Goal: Entertainment & Leisure: Consume media (video, audio)

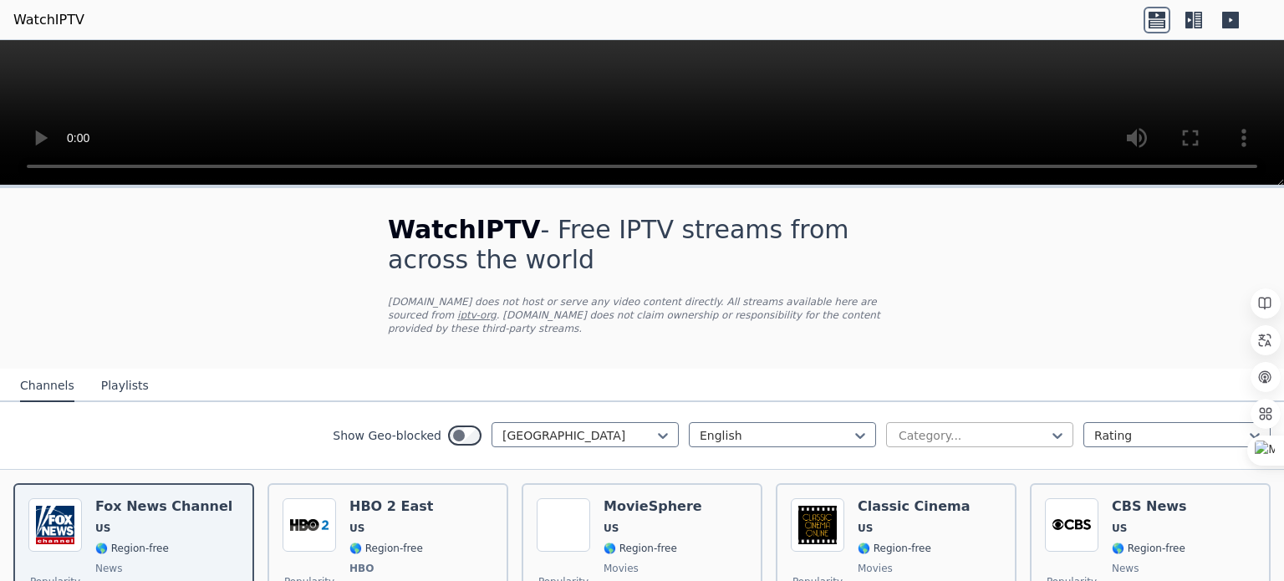
scroll to position [127, 0]
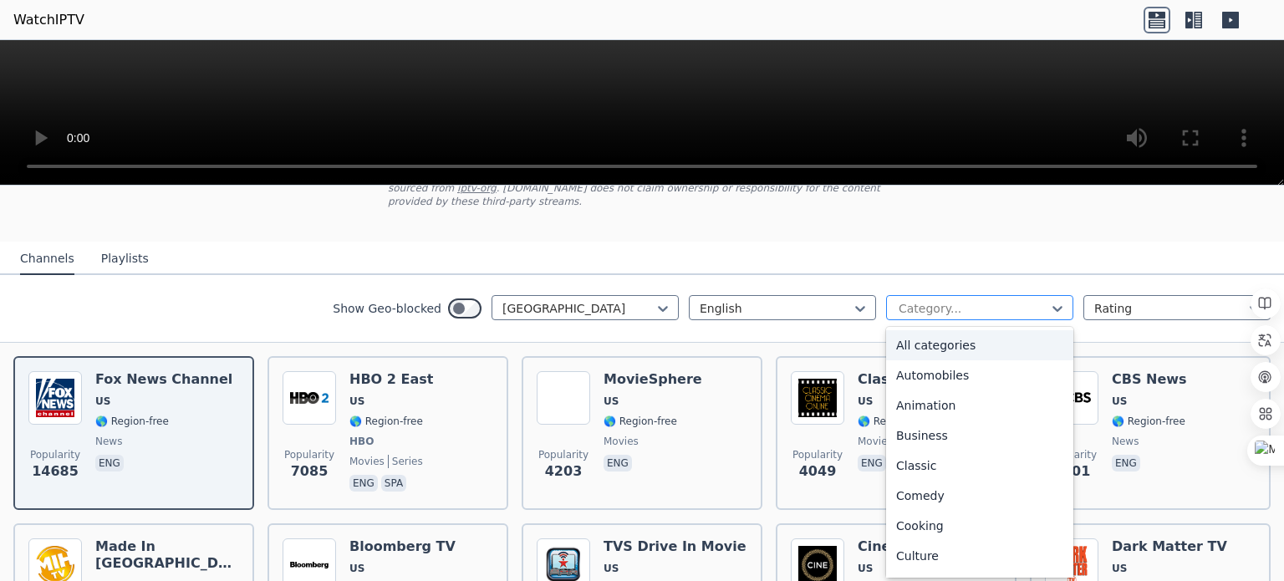
click at [925, 300] on div at bounding box center [973, 308] width 152 height 17
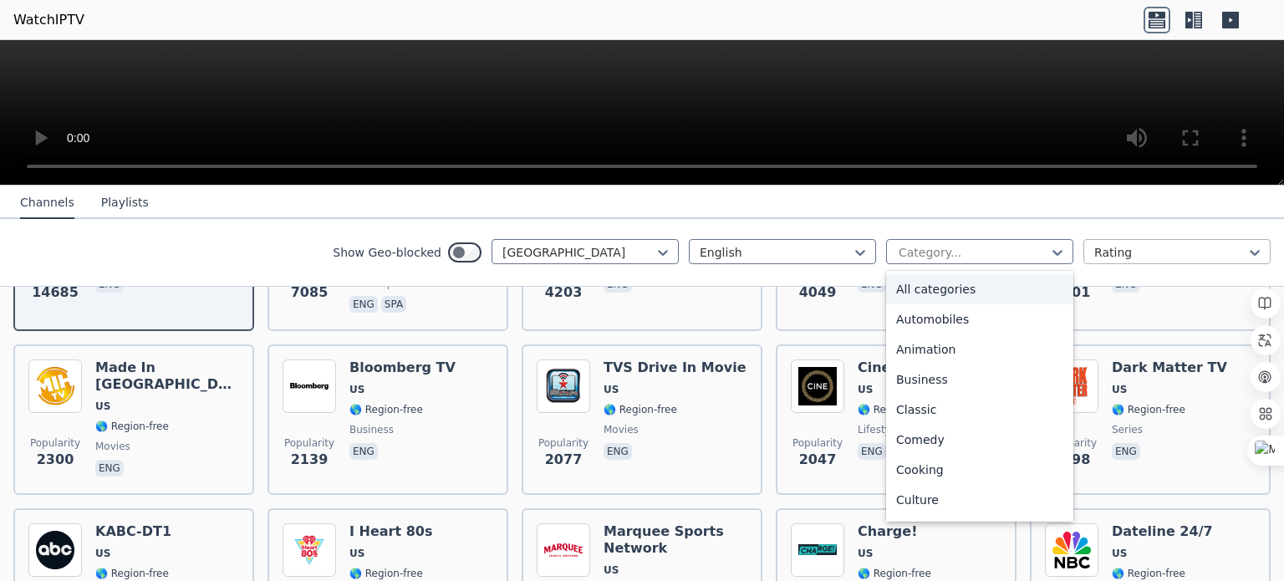
scroll to position [307, 0]
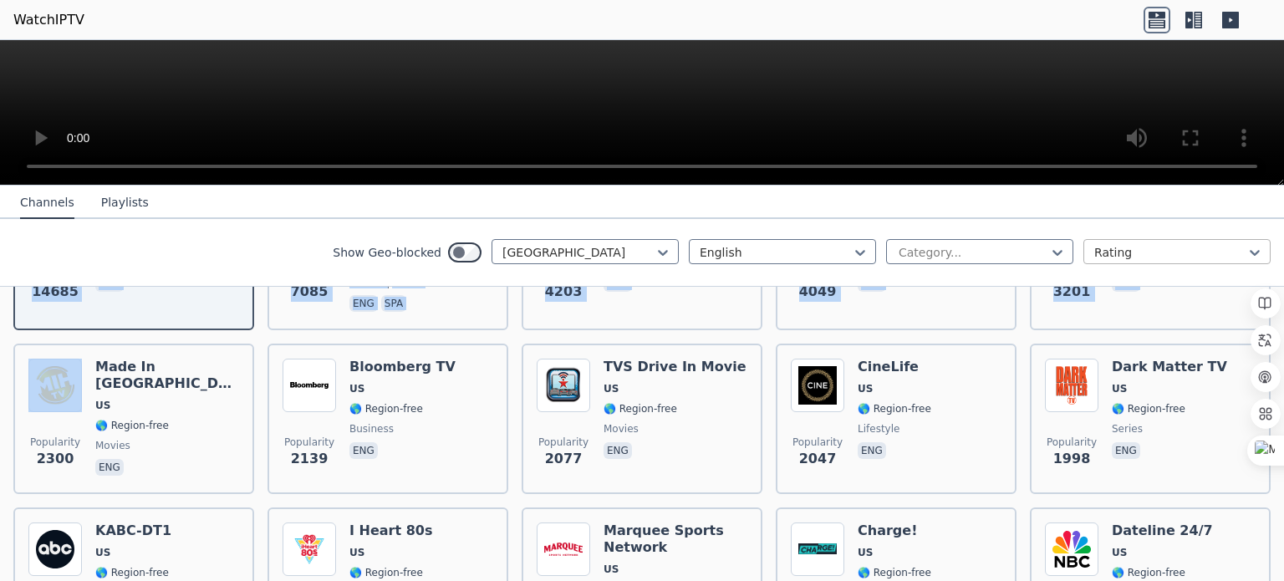
drag, startPoint x: 0, startPoint y: 421, endPoint x: 1118, endPoint y: 248, distance: 1131.2
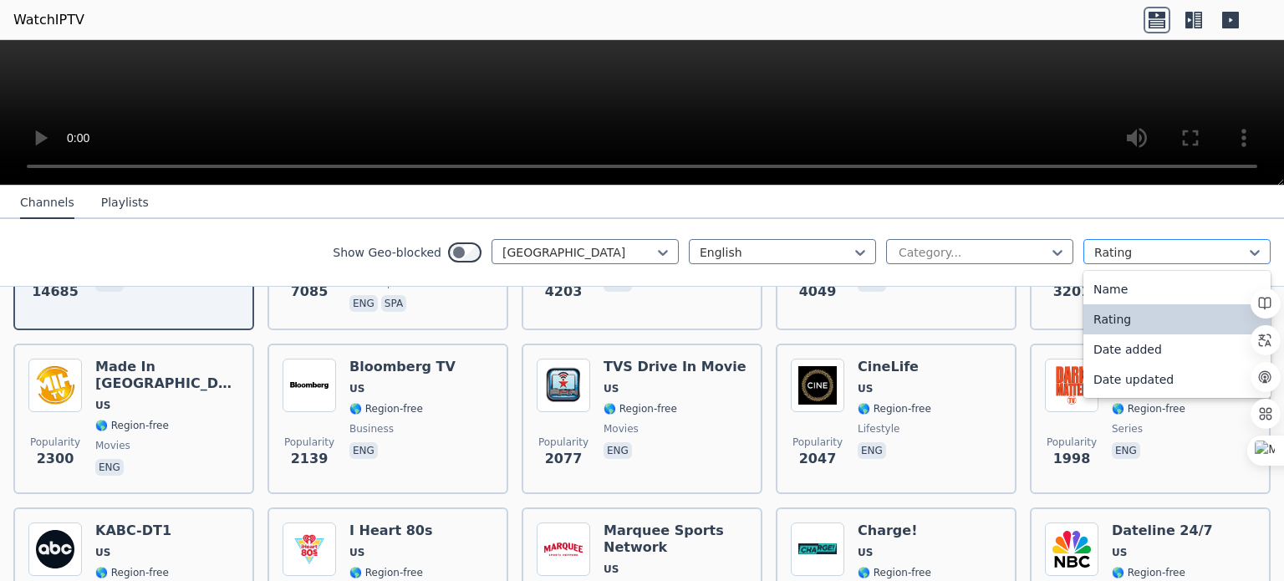
click at [1118, 248] on div at bounding box center [1171, 252] width 152 height 17
click at [1100, 283] on div "Name" at bounding box center [1177, 289] width 187 height 30
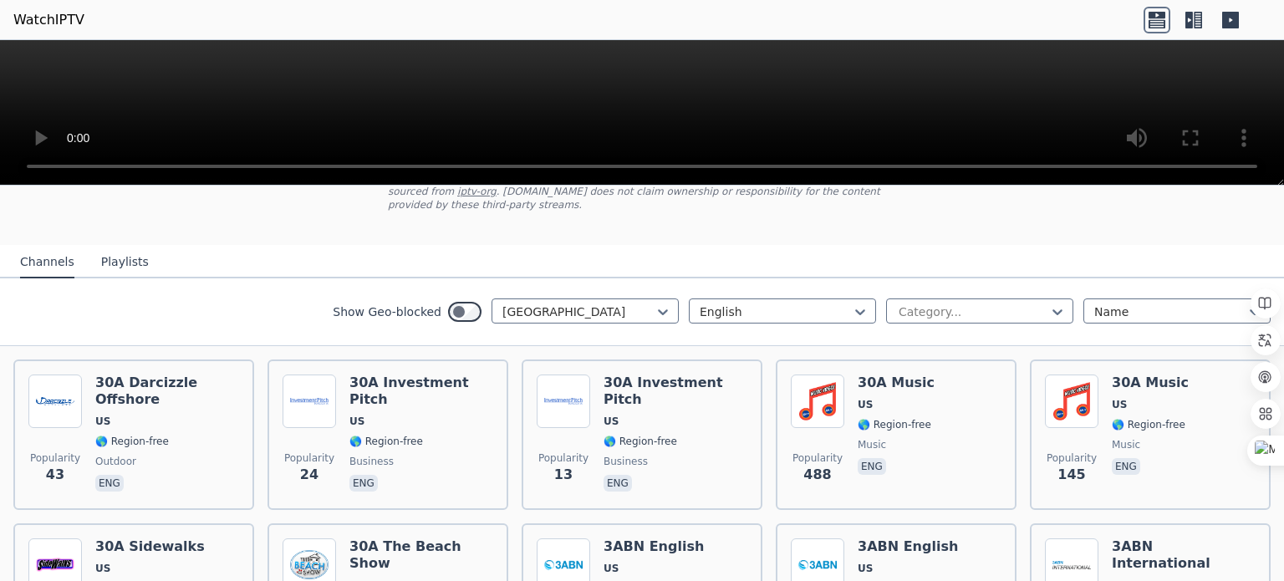
scroll to position [121, 0]
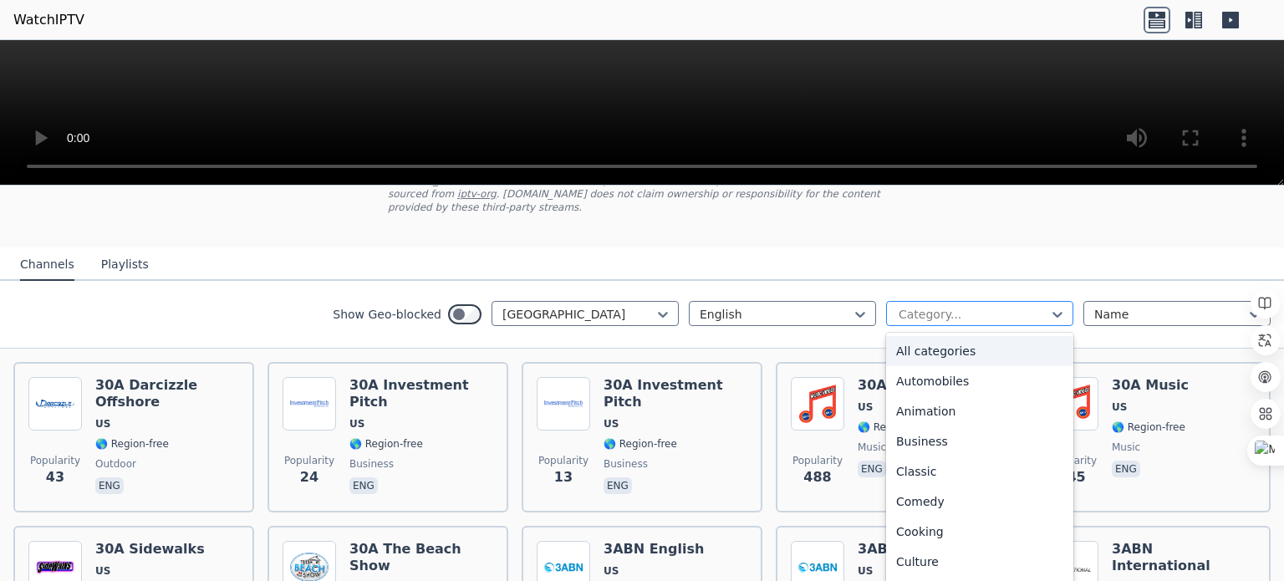
click at [956, 301] on div "Category..." at bounding box center [979, 313] width 187 height 25
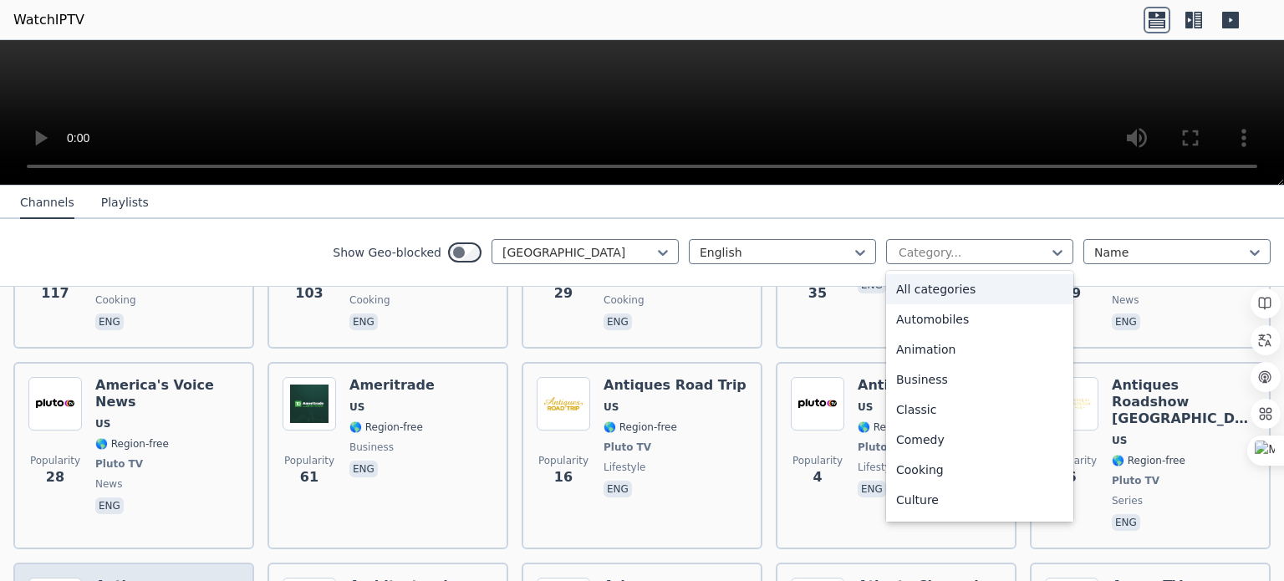
scroll to position [2947, 0]
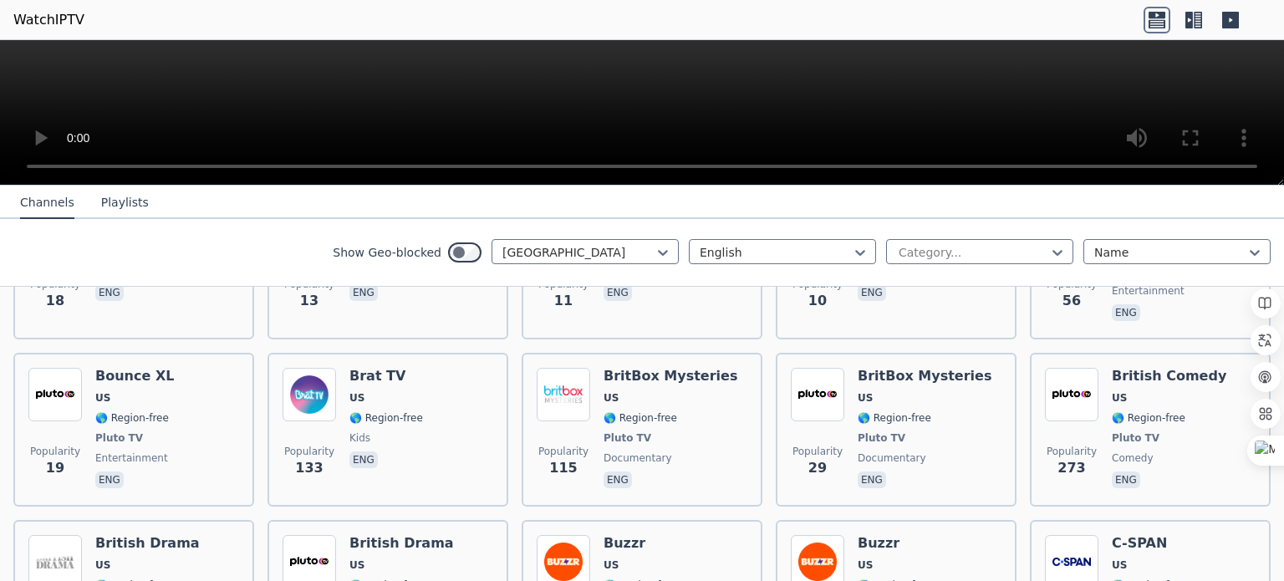
scroll to position [6978, 0]
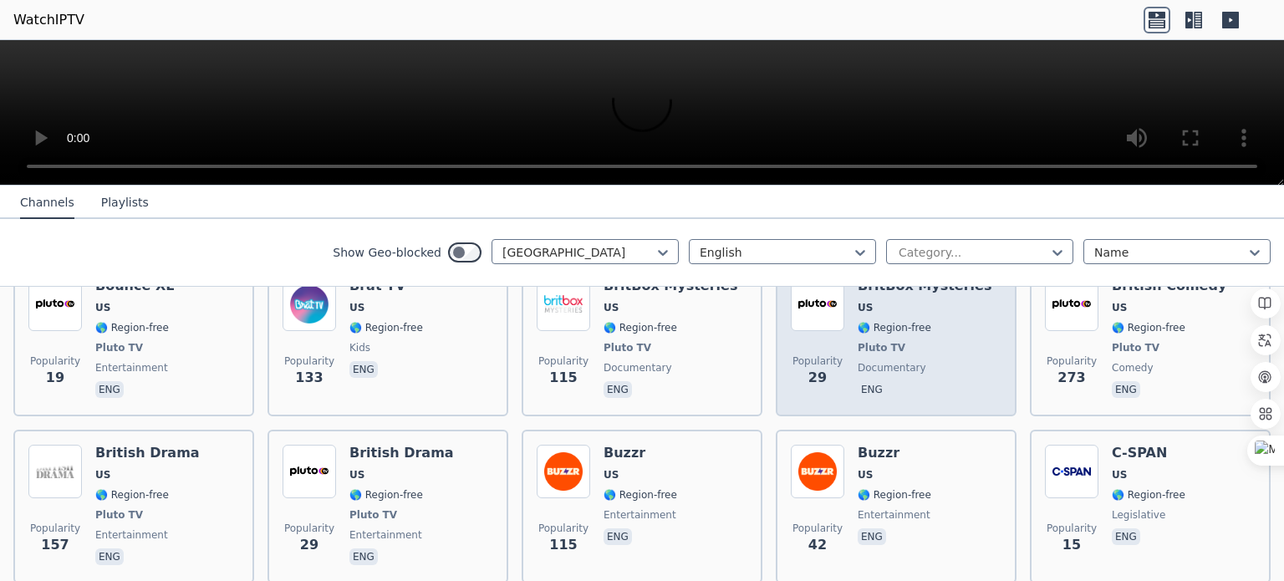
scroll to position [7077, 0]
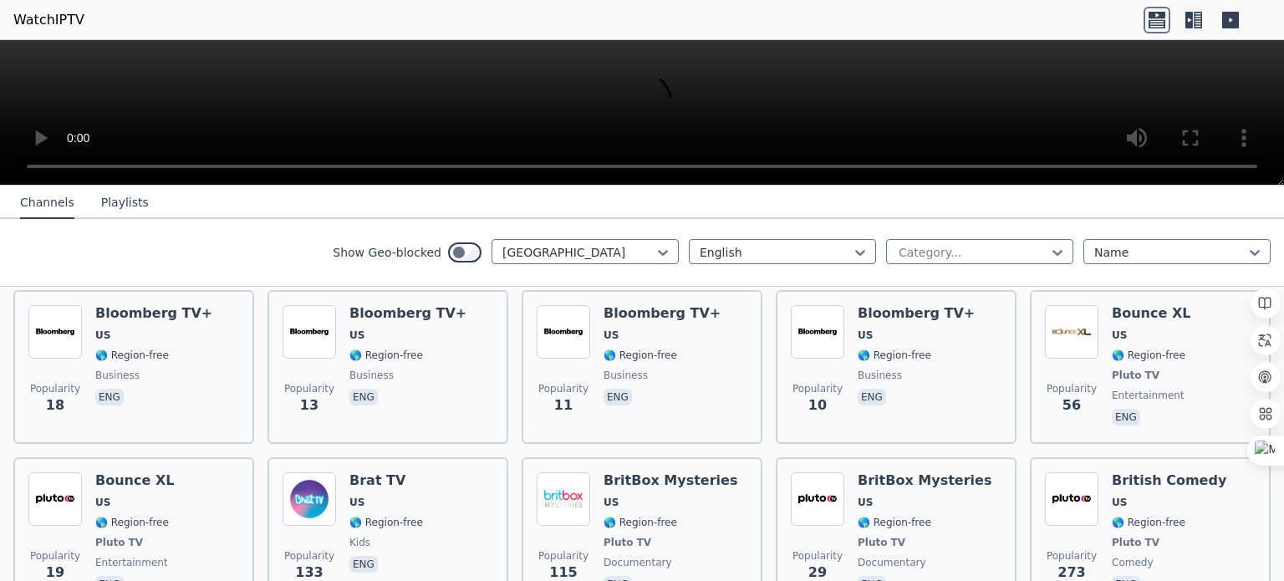
scroll to position [6856, 0]
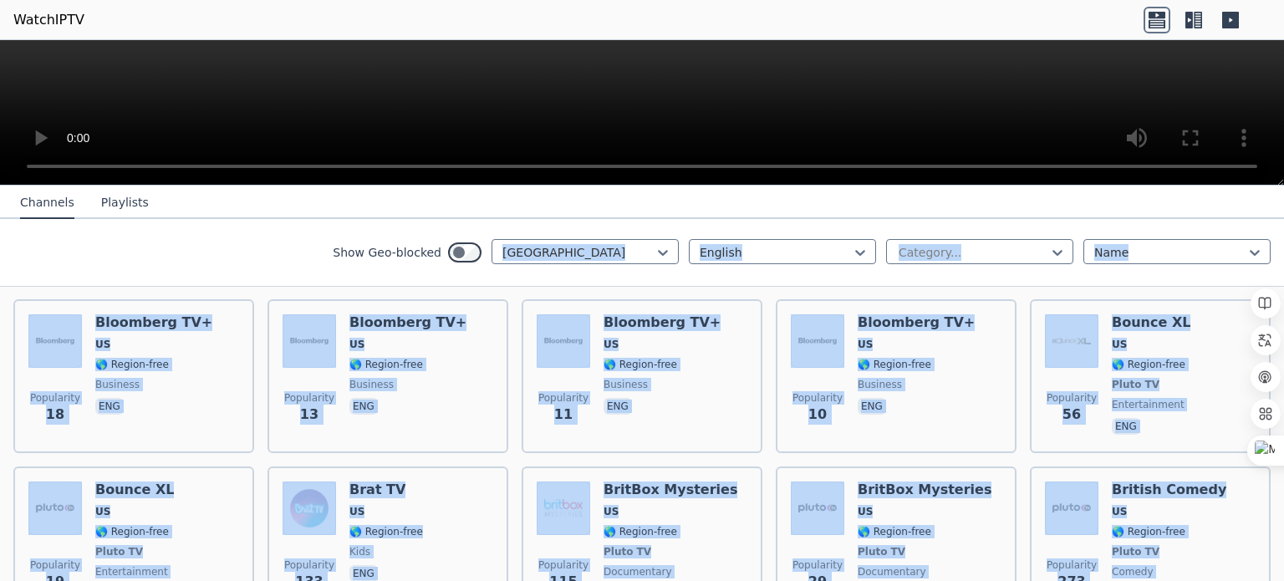
drag, startPoint x: 666, startPoint y: 477, endPoint x: 100, endPoint y: 235, distance: 614.7
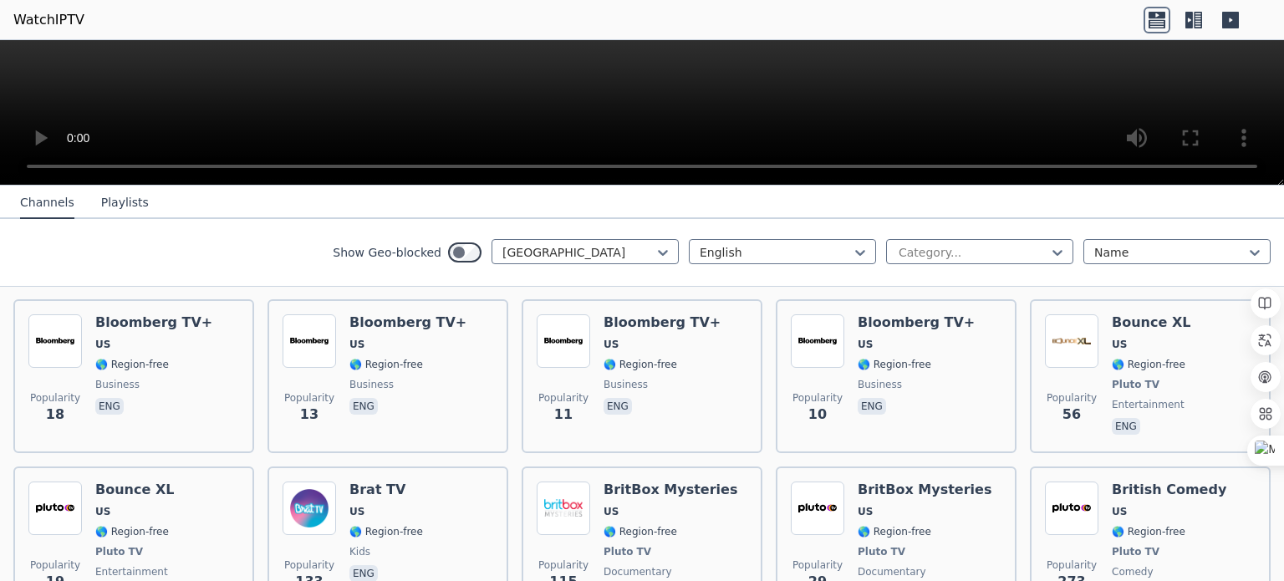
click at [100, 235] on div "Show Geo-blocked [GEOGRAPHIC_DATA] English Category... Name" at bounding box center [642, 253] width 1284 height 68
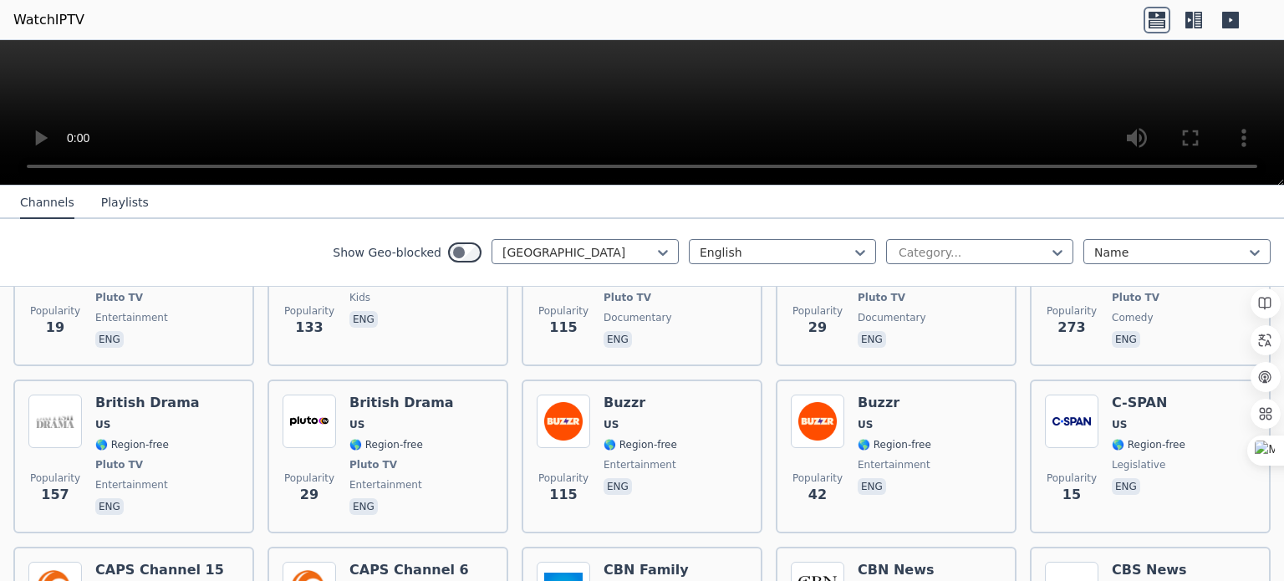
scroll to position [7117, 0]
